Goal: Task Accomplishment & Management: Use online tool/utility

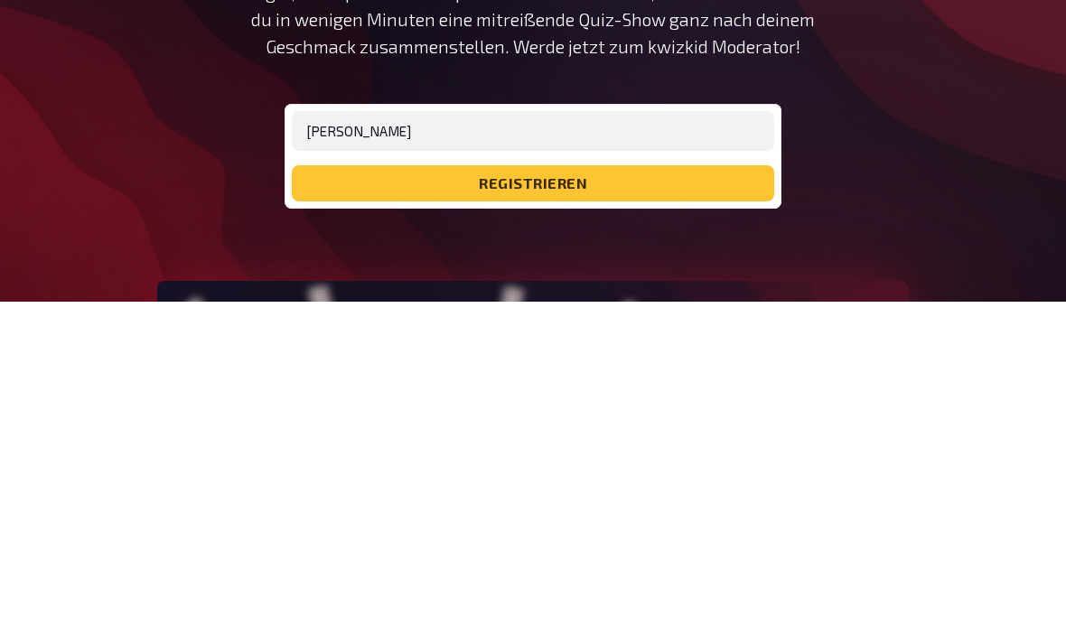
scroll to position [355, 0]
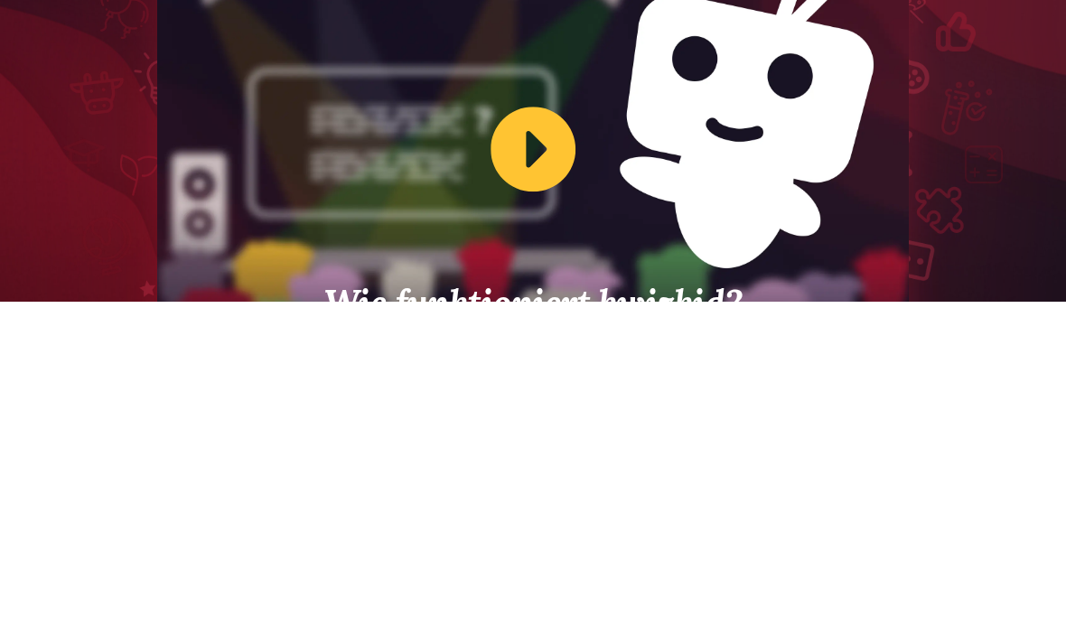
type input "[EMAIL_ADDRESS][DOMAIN_NAME]"
click at [660, 199] on button "registrieren" at bounding box center [533, 183] width 483 height 36
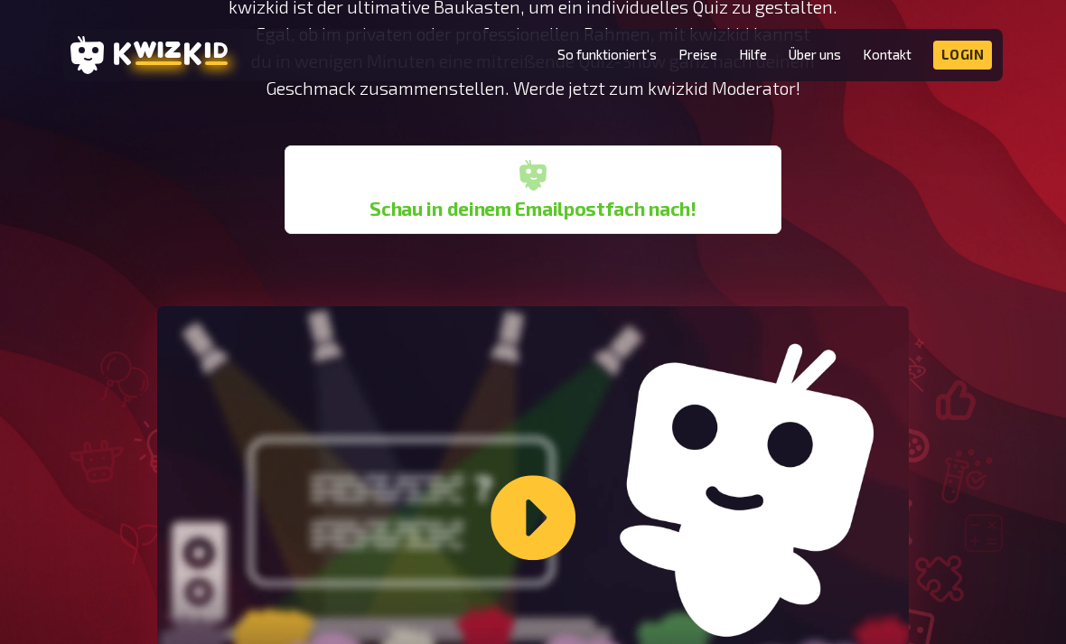
scroll to position [311, 0]
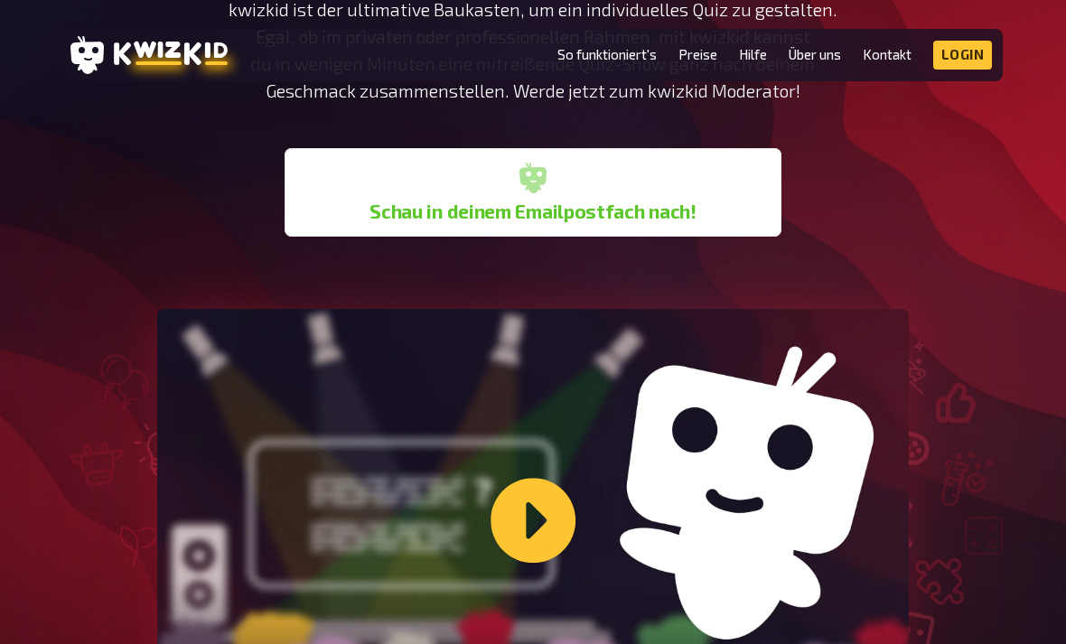
click at [971, 46] on link "Login" at bounding box center [963, 55] width 60 height 29
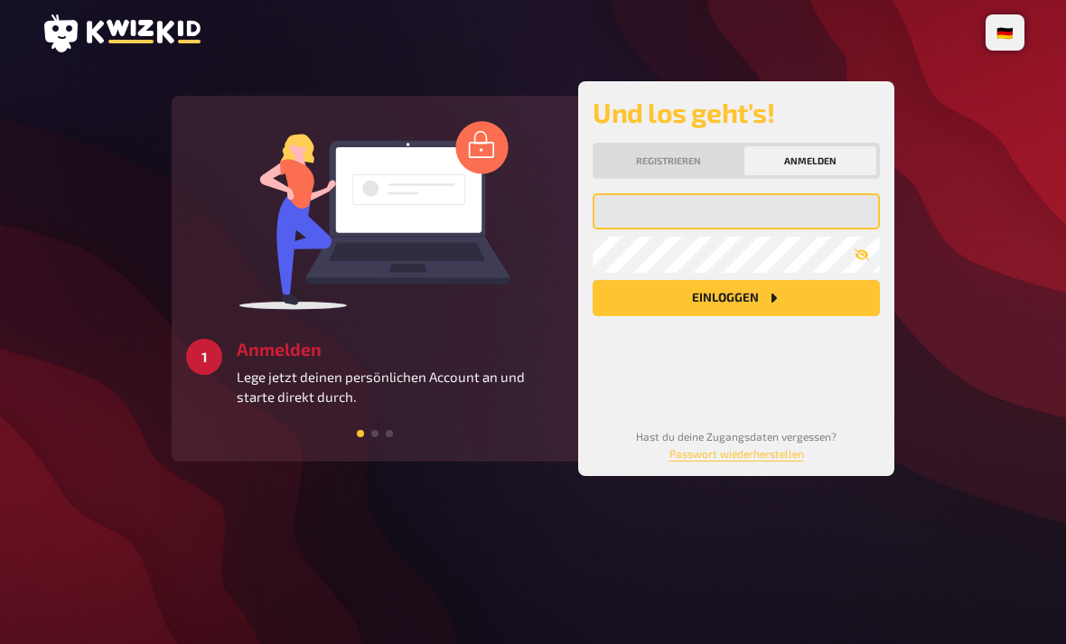
click at [787, 219] on input "email" at bounding box center [736, 211] width 287 height 36
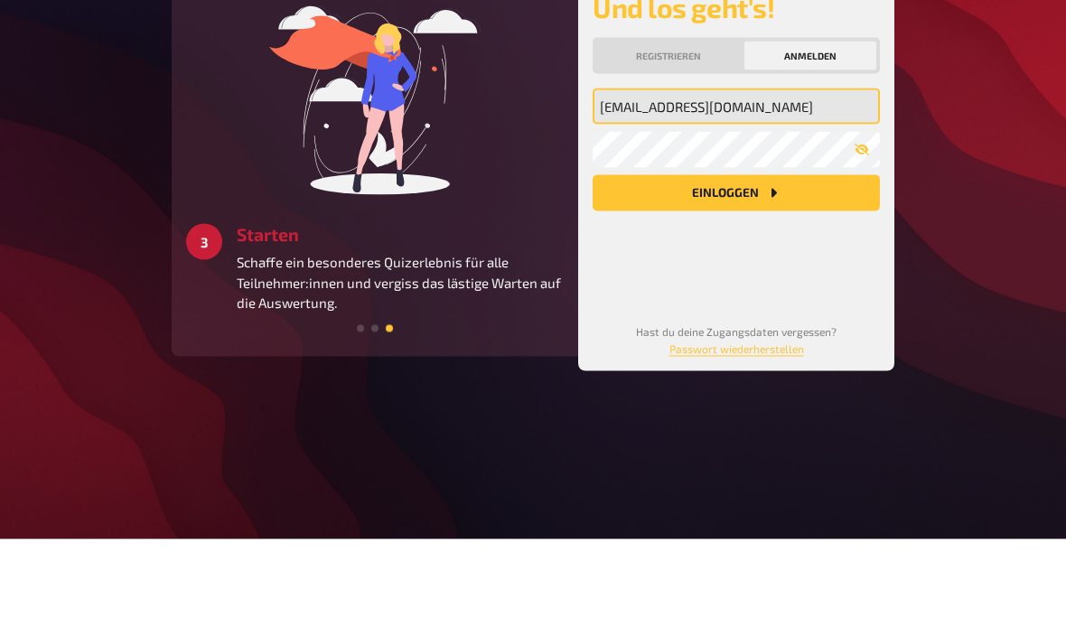
type input "[EMAIL_ADDRESS][DOMAIN_NAME]"
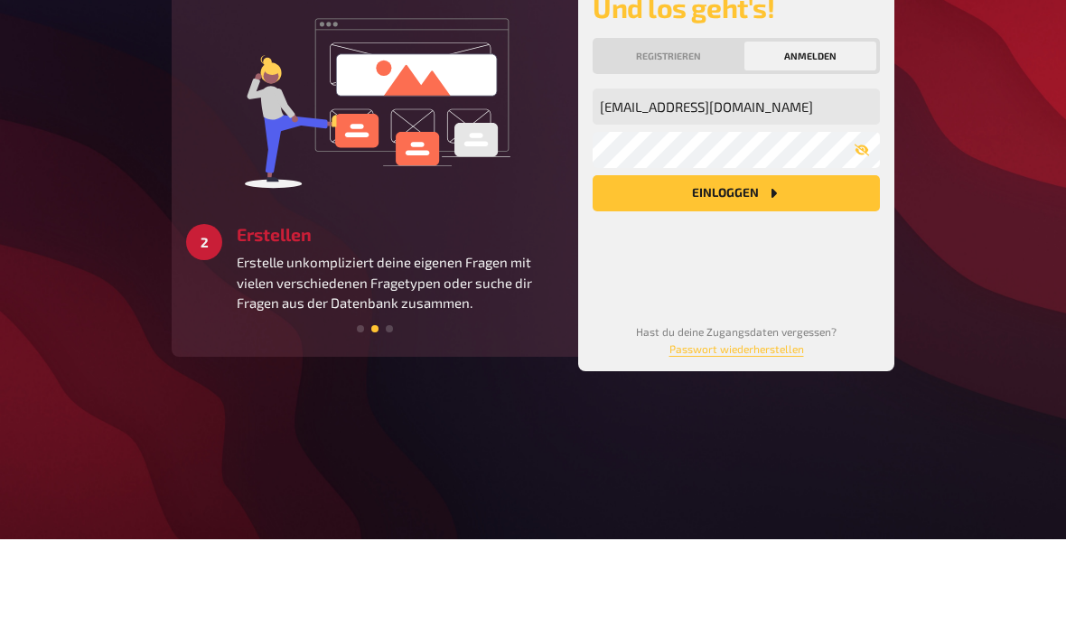
click at [783, 280] on button "Einloggen" at bounding box center [736, 298] width 287 height 36
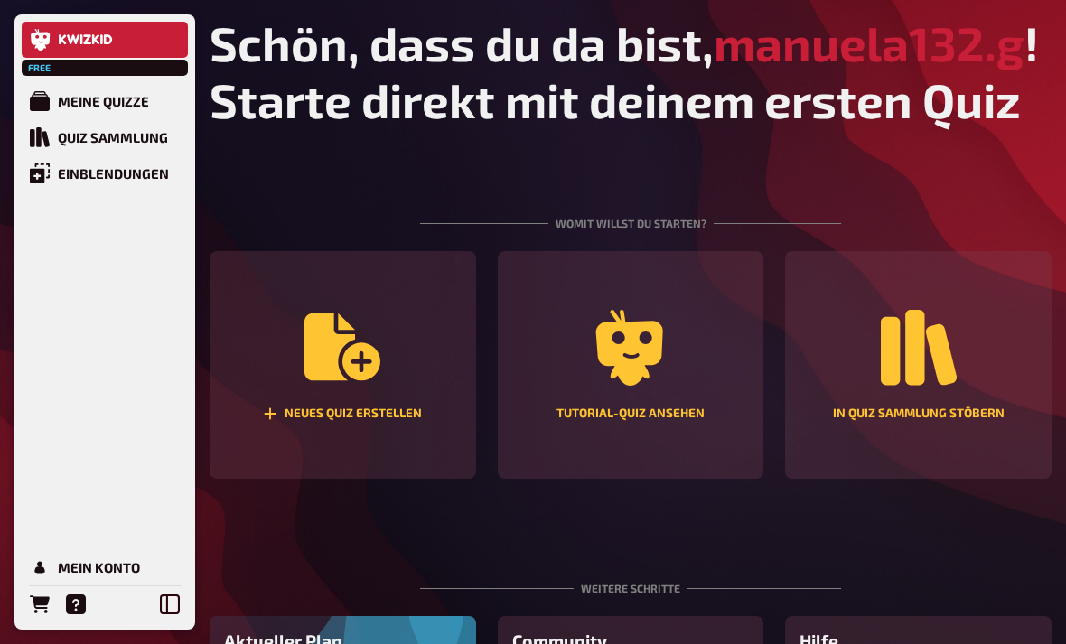
click at [339, 421] on div "Neues Quiz erstellen" at bounding box center [342, 414] width 159 height 14
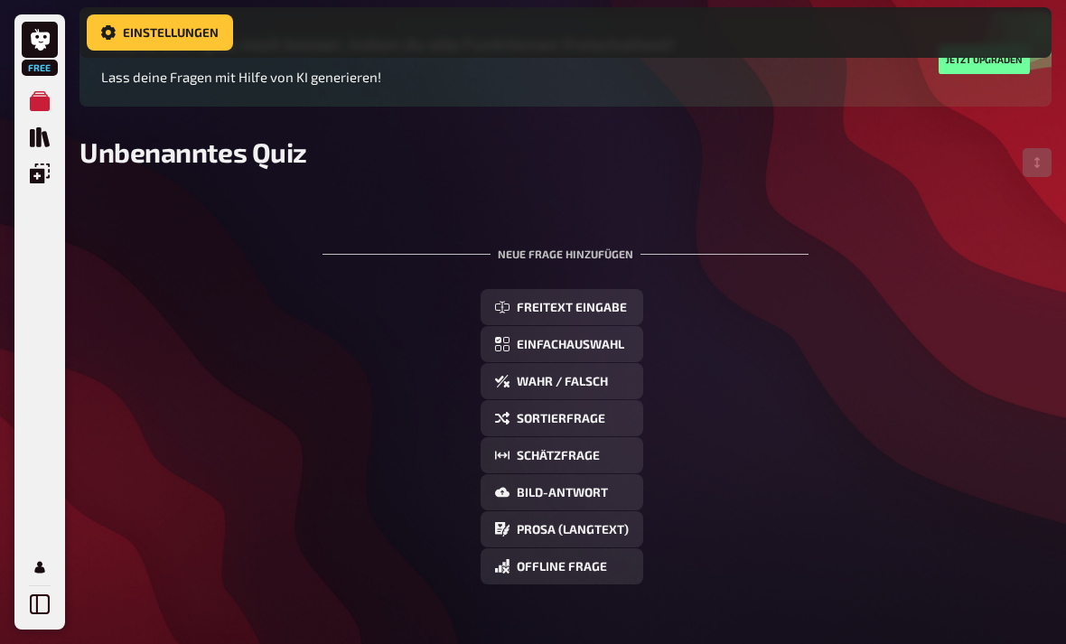
scroll to position [180, 0]
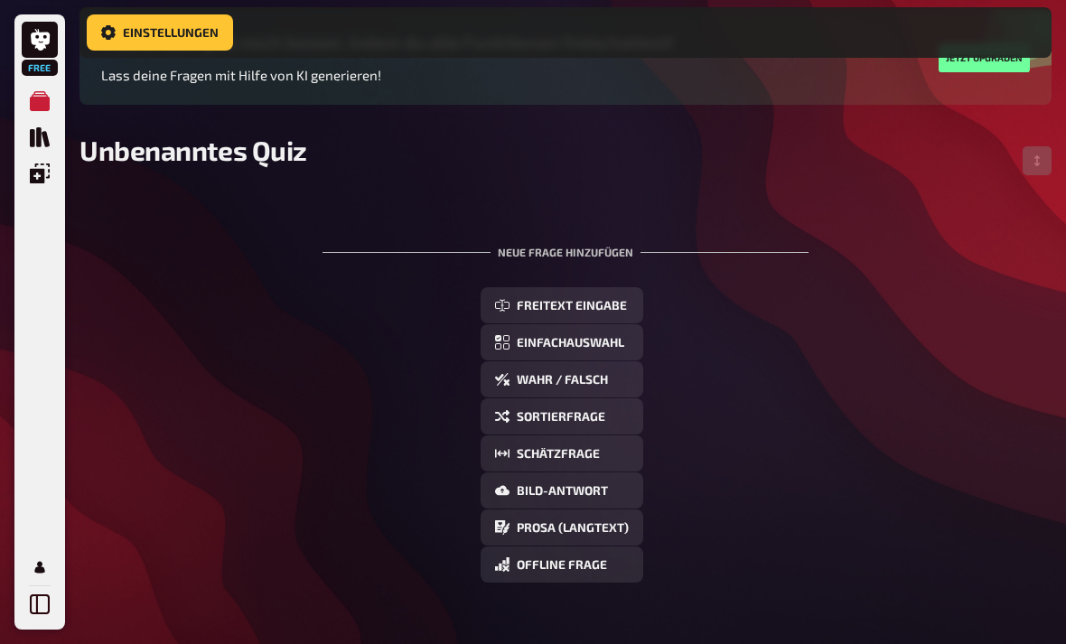
click at [849, 564] on div "Freitext Eingabe Einfachauswahl Wahr / Falsch Sortierfrage Schätzfrage Bild-Ant…" at bounding box center [566, 434] width 972 height 295
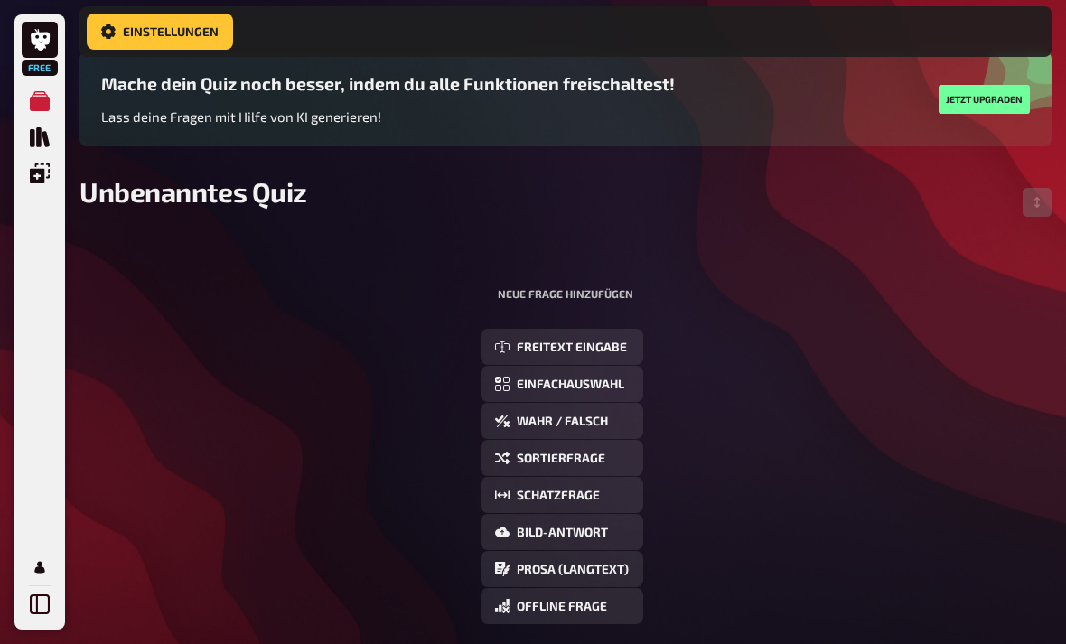
scroll to position [138, 0]
click at [614, 391] on span "Einfachauswahl" at bounding box center [571, 385] width 108 height 13
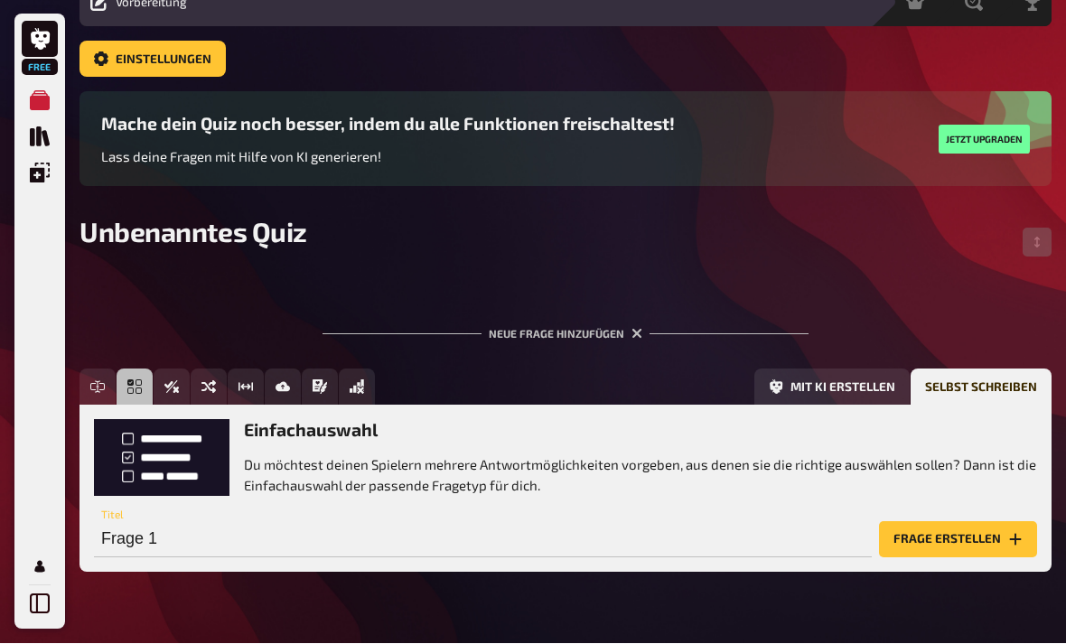
scroll to position [72, 0]
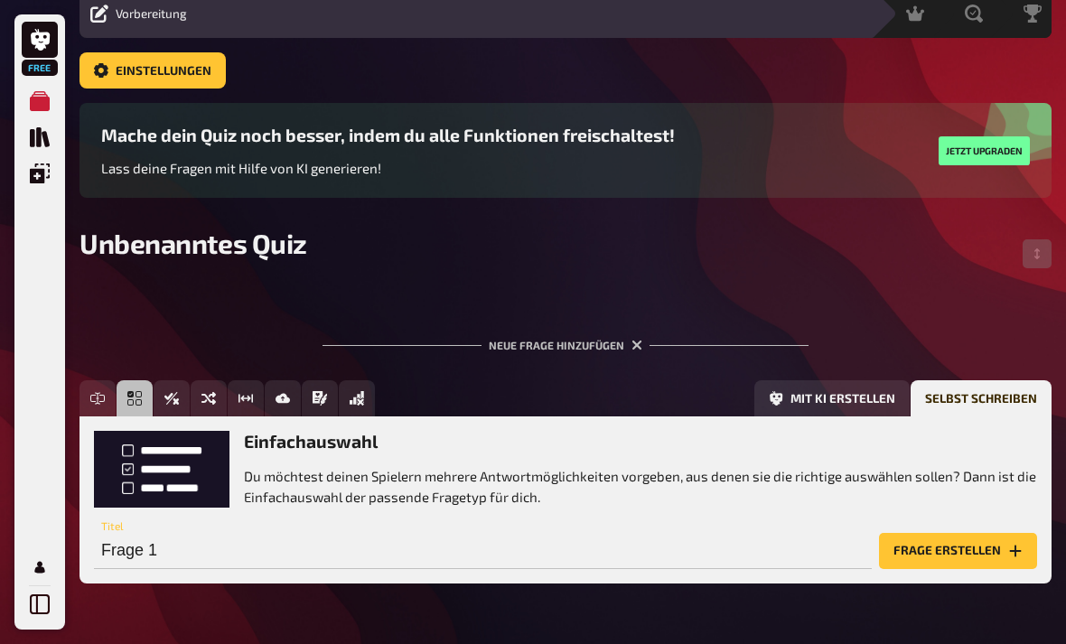
click at [939, 552] on button "Frage erstellen" at bounding box center [958, 551] width 158 height 36
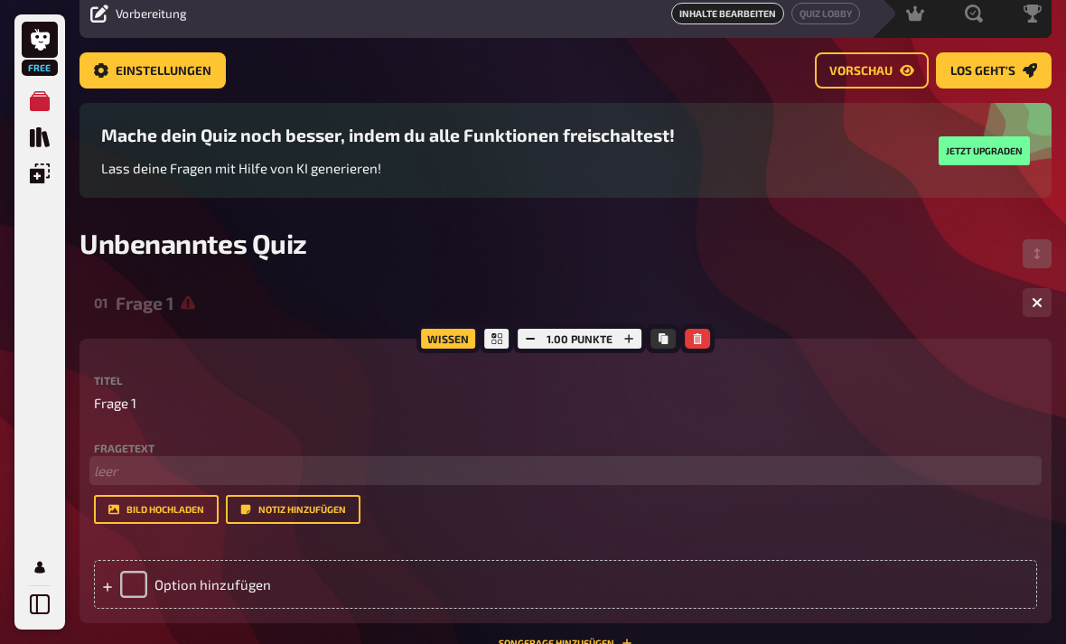
click at [802, 470] on p "﻿ leer" at bounding box center [565, 471] width 943 height 21
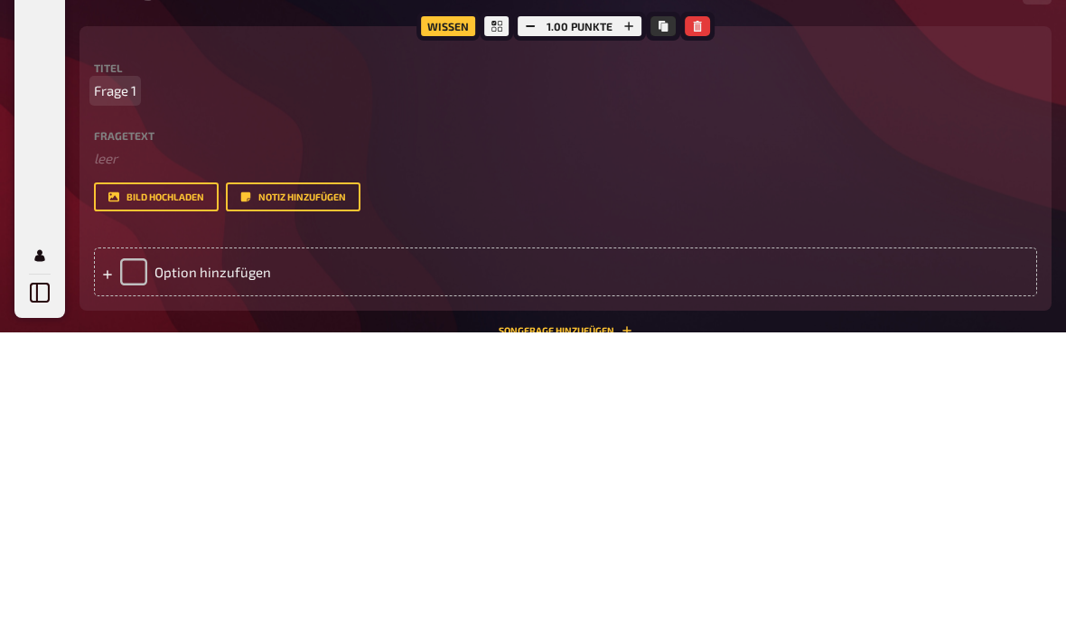
click at [126, 393] on span "Frage 1" at bounding box center [115, 403] width 42 height 21
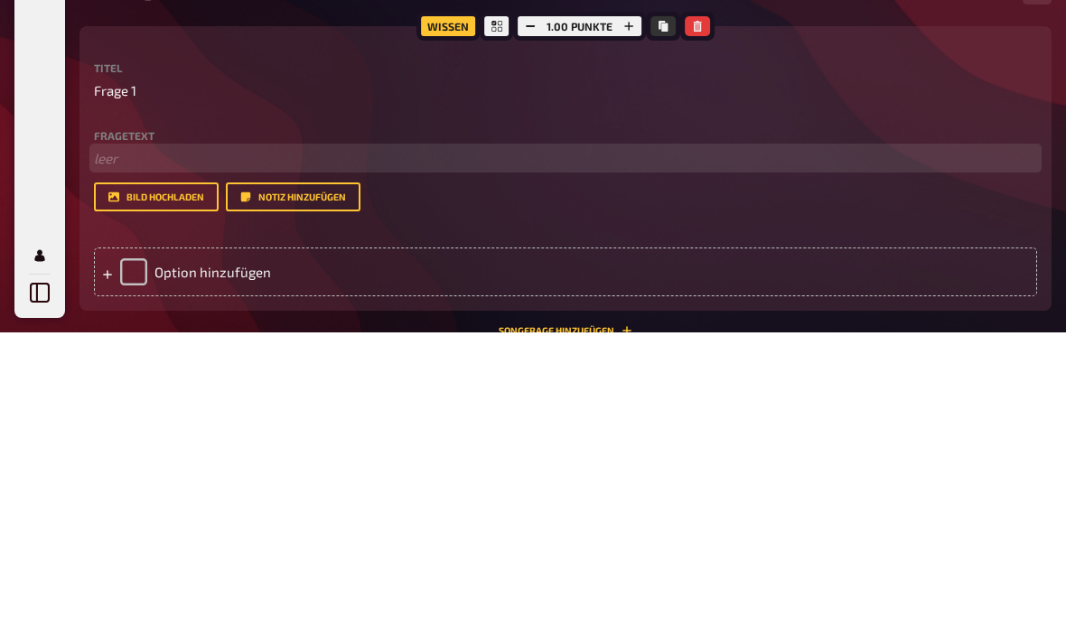
click at [126, 461] on p "﻿ leer" at bounding box center [565, 471] width 943 height 21
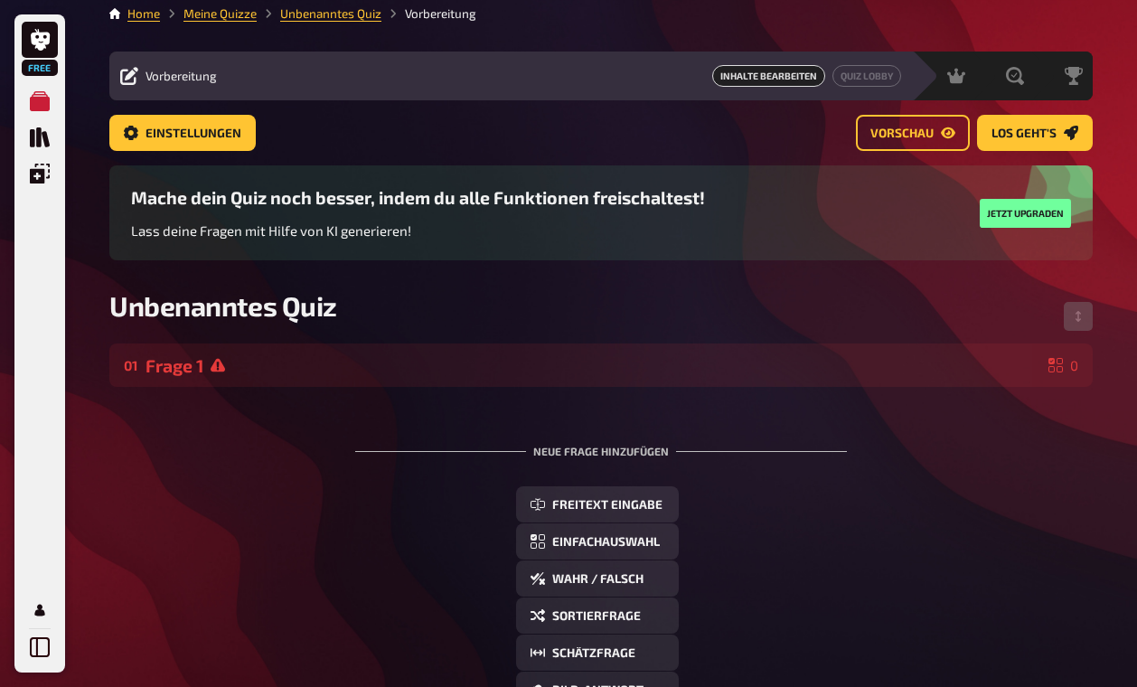
scroll to position [0, 0]
